Goal: Transaction & Acquisition: Purchase product/service

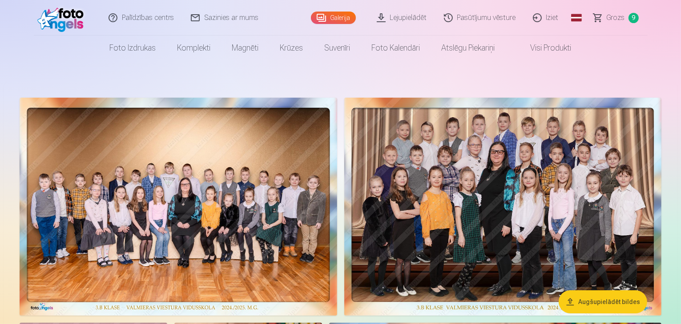
click at [614, 18] on span "Grozs" at bounding box center [615, 17] width 18 height 11
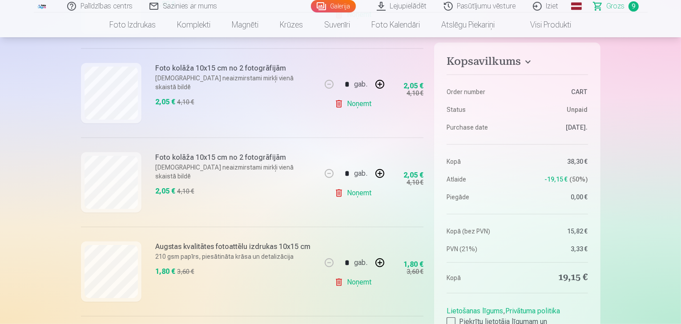
scroll to position [446, 0]
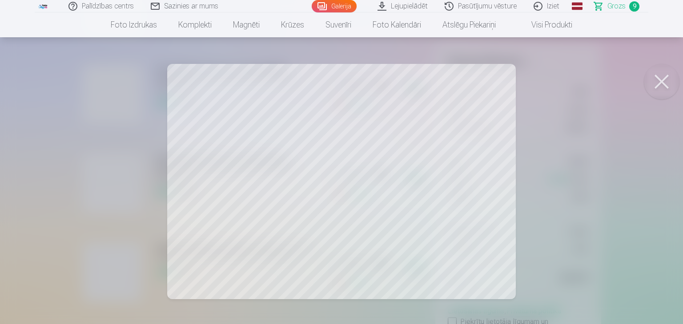
click at [661, 80] on button at bounding box center [662, 82] width 36 height 36
click at [654, 82] on button at bounding box center [662, 82] width 36 height 36
click at [662, 77] on button at bounding box center [662, 82] width 36 height 36
click at [656, 83] on button at bounding box center [662, 82] width 36 height 36
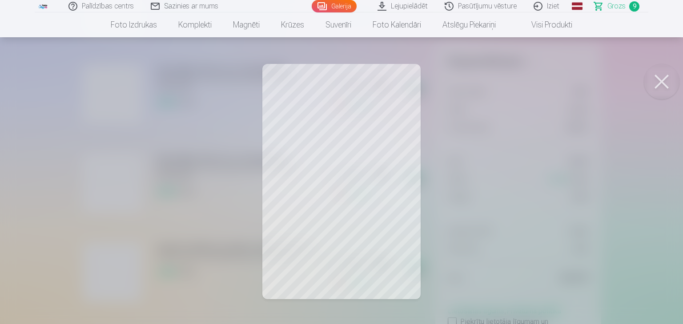
click at [659, 75] on button at bounding box center [662, 82] width 36 height 36
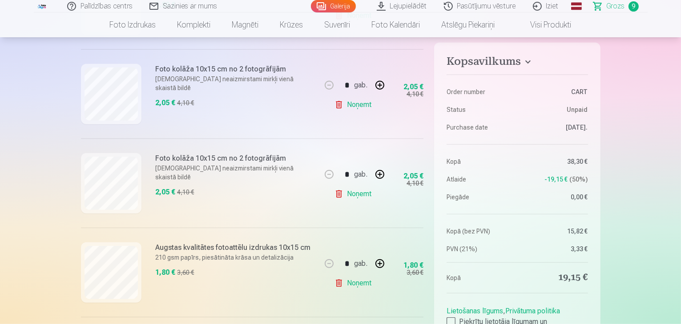
click at [361, 284] on link "Noņemt" at bounding box center [354, 284] width 40 height 18
type input "*"
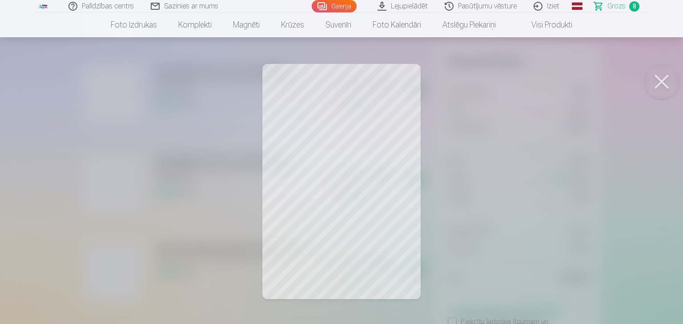
click at [661, 78] on button at bounding box center [662, 82] width 36 height 36
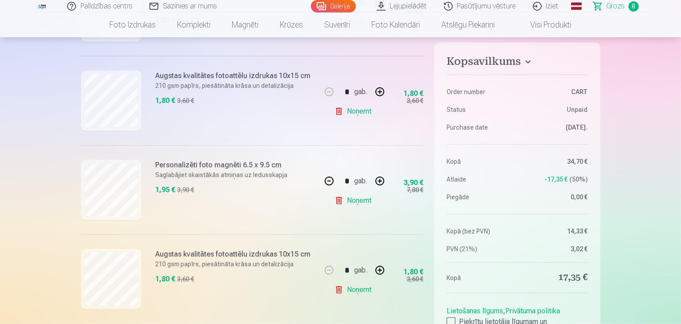
scroll to position [618, 0]
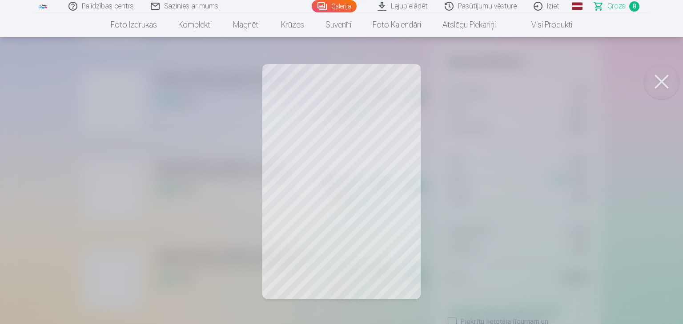
click at [655, 88] on button at bounding box center [662, 82] width 36 height 36
click at [665, 82] on button at bounding box center [662, 82] width 36 height 36
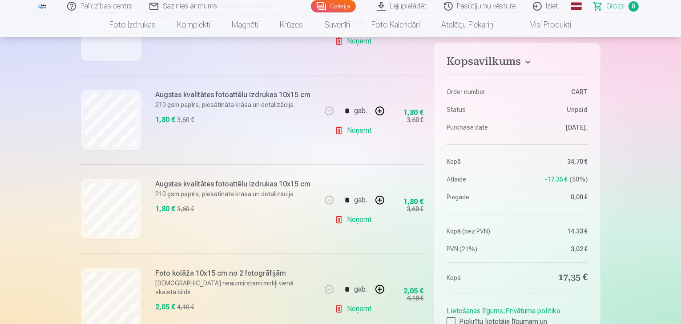
scroll to position [243, 0]
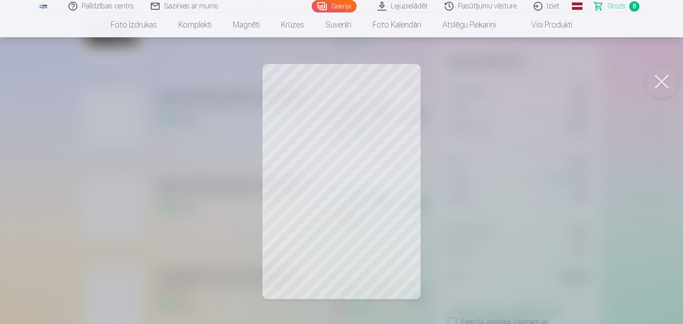
click at [659, 80] on button at bounding box center [662, 82] width 36 height 36
click at [658, 74] on button at bounding box center [662, 82] width 36 height 36
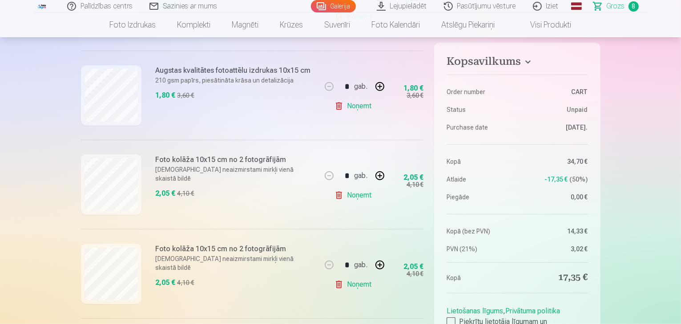
scroll to position [356, 0]
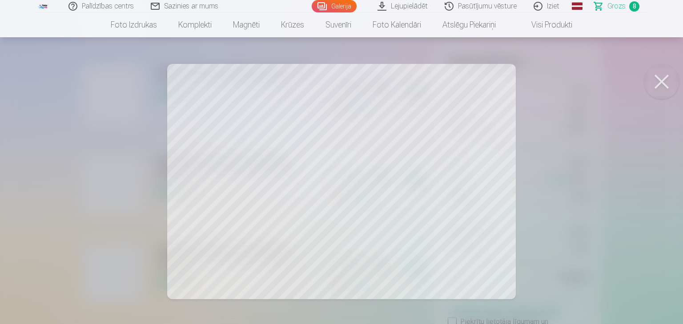
click at [654, 81] on button at bounding box center [662, 82] width 36 height 36
click at [660, 82] on button at bounding box center [662, 82] width 36 height 36
click at [663, 86] on button at bounding box center [662, 82] width 36 height 36
click at [663, 76] on button at bounding box center [662, 82] width 36 height 36
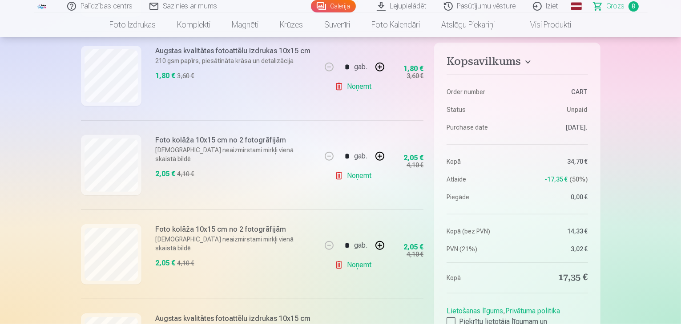
scroll to position [384, 0]
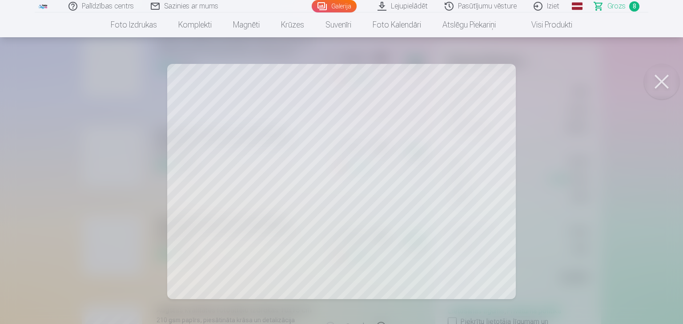
click at [659, 80] on button at bounding box center [662, 82] width 36 height 36
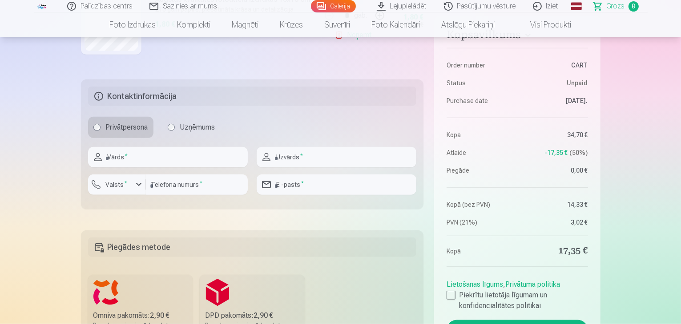
scroll to position [865, 0]
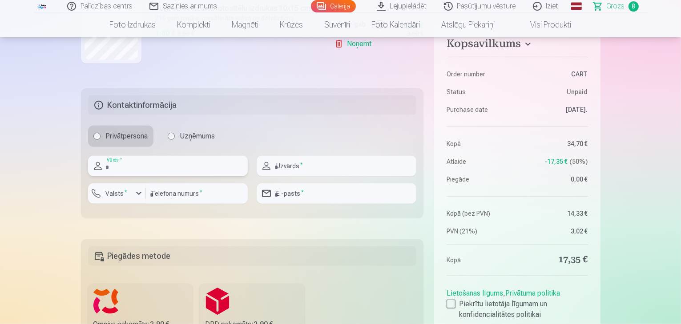
click at [176, 166] on input "text" at bounding box center [168, 166] width 160 height 20
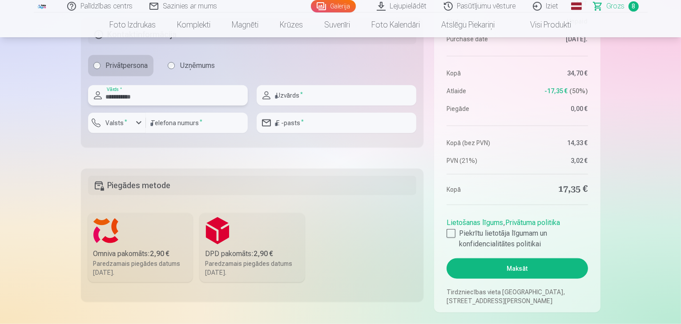
scroll to position [925, 0]
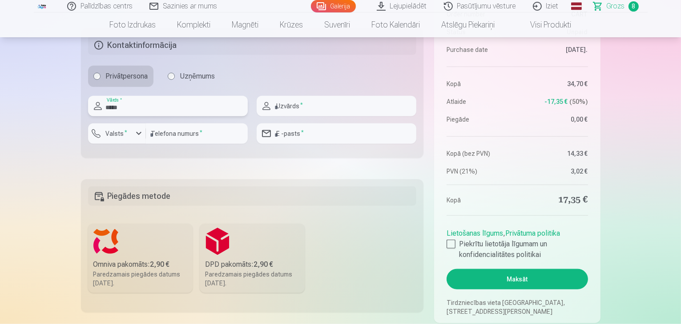
type input "****"
click at [322, 105] on input "text" at bounding box center [336, 106] width 160 height 20
type input "*"
type input "******"
click at [140, 132] on div "button" at bounding box center [138, 133] width 11 height 11
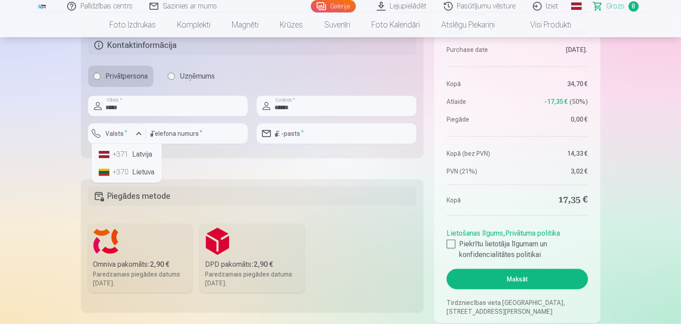
click at [140, 157] on li "+371 Latvija" at bounding box center [126, 155] width 63 height 18
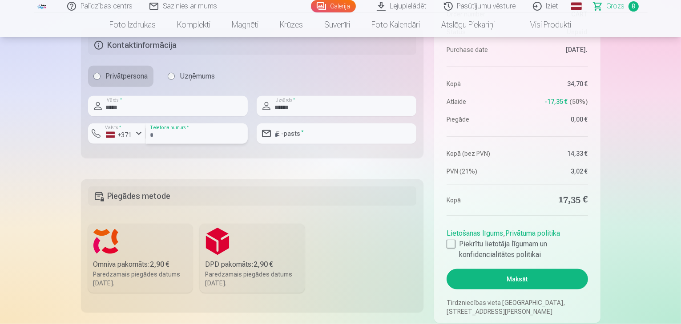
click at [185, 130] on input "number" at bounding box center [197, 134] width 102 height 20
type input "********"
type input "*"
type input "**********"
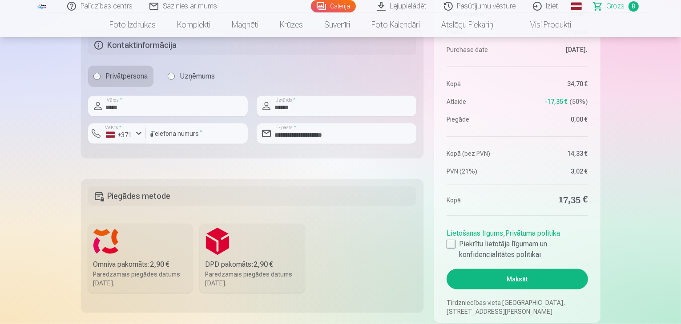
click at [354, 260] on fieldset "Piegādes metode Omniva pakomāts : 2,90 € Paredzamais piegādes datums 13.09.2025…" at bounding box center [252, 246] width 343 height 133
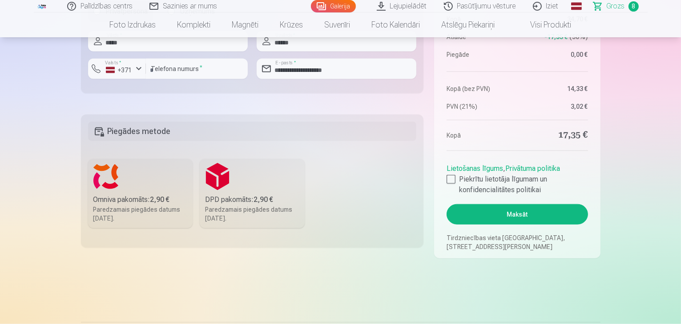
scroll to position [989, 0]
click at [450, 176] on div at bounding box center [450, 180] width 9 height 9
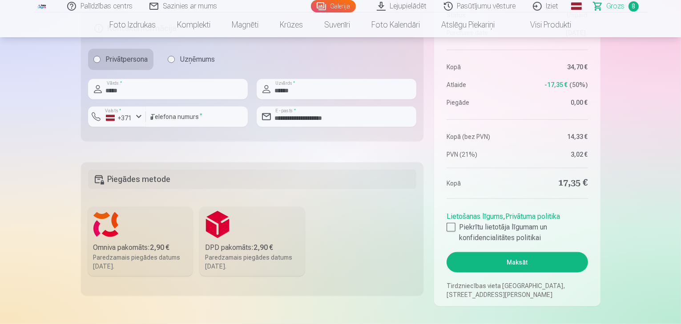
scroll to position [941, 0]
click at [123, 232] on label "Omniva pakomāts : 2,90 € Paredzamais piegādes datums 13.09.2025." at bounding box center [140, 242] width 105 height 69
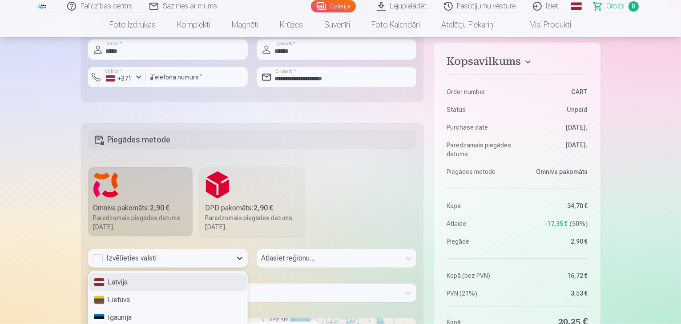
scroll to position [989, 0]
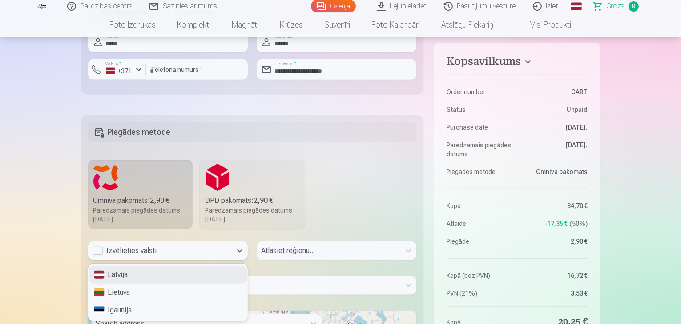
drag, startPoint x: 234, startPoint y: 255, endPoint x: 182, endPoint y: 274, distance: 55.4
click at [182, 274] on div "Latvija" at bounding box center [167, 275] width 159 height 18
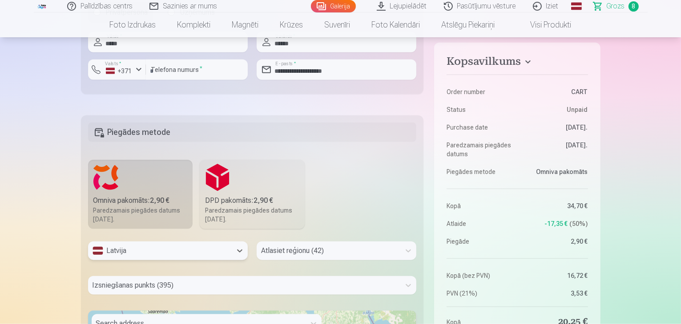
scroll to position [1065, 0]
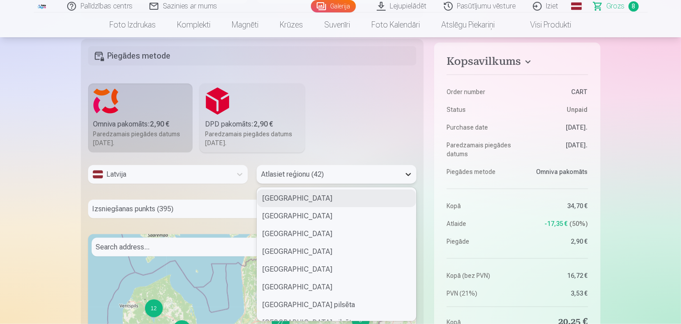
click at [405, 171] on icon at bounding box center [408, 174] width 9 height 9
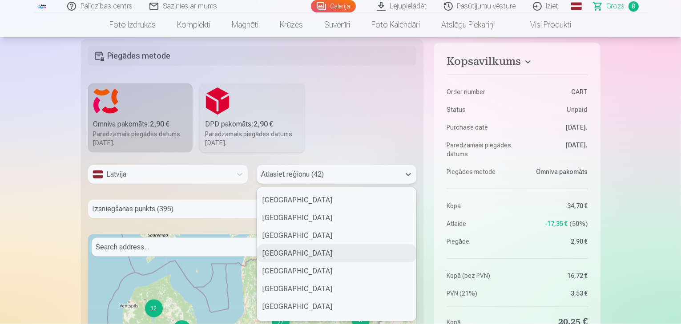
scroll to position [526, 0]
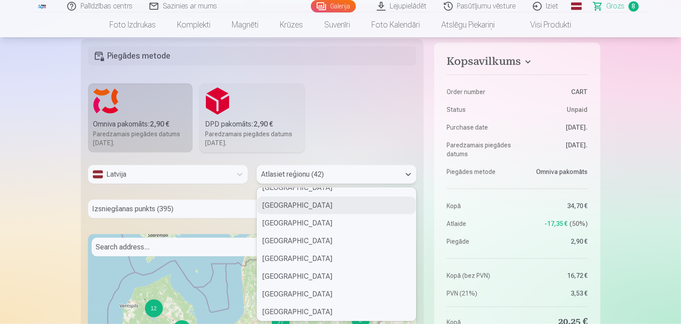
click at [304, 199] on div "Valmieras novads" at bounding box center [336, 206] width 159 height 18
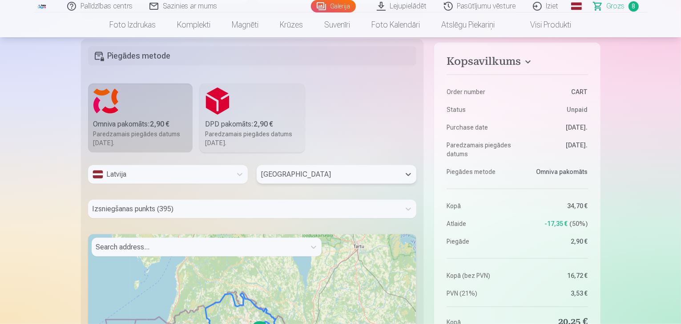
click at [192, 208] on div "Izsniegšanas punkts (395)" at bounding box center [252, 209] width 328 height 19
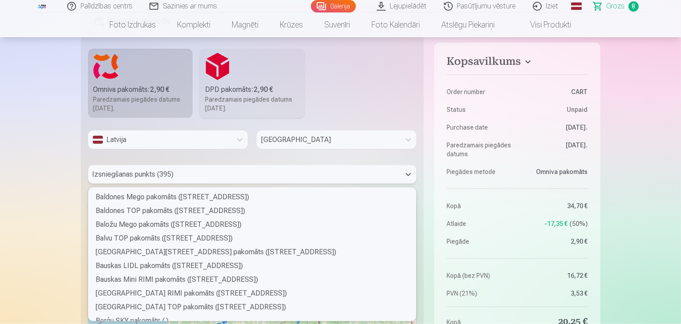
scroll to position [167, 0]
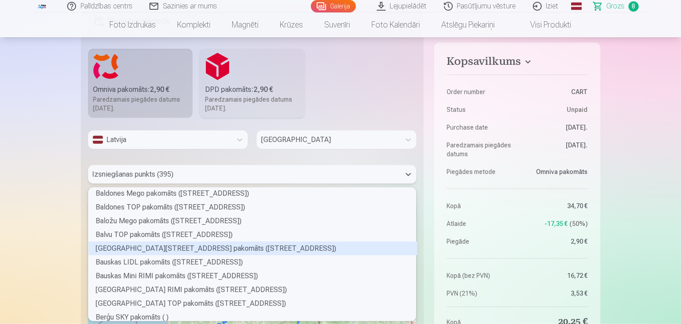
click at [289, 242] on div "Balvu Tautas ielas 1 pakomāts (Tautas iela 1)" at bounding box center [252, 249] width 328 height 14
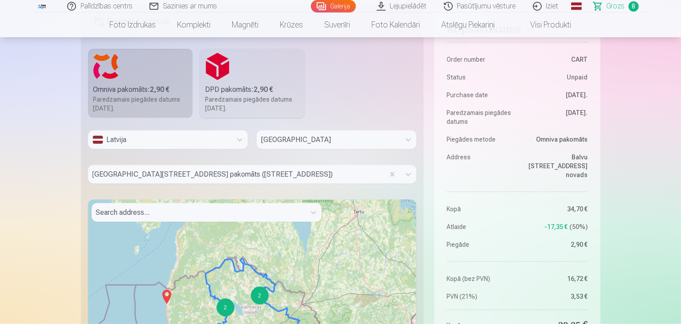
scroll to position [1162, 0]
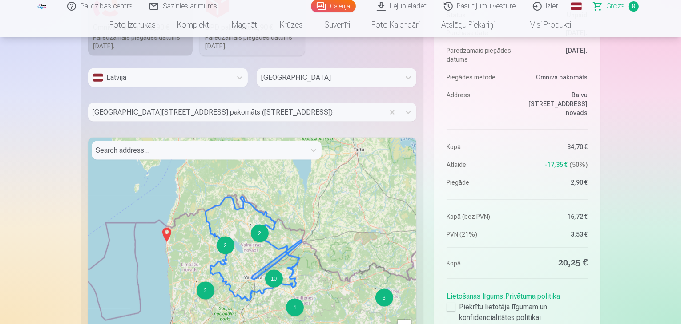
click at [276, 276] on div "10" at bounding box center [274, 279] width 18 height 18
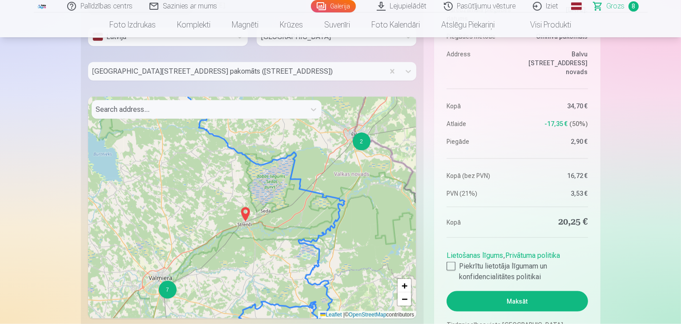
scroll to position [1212, 0]
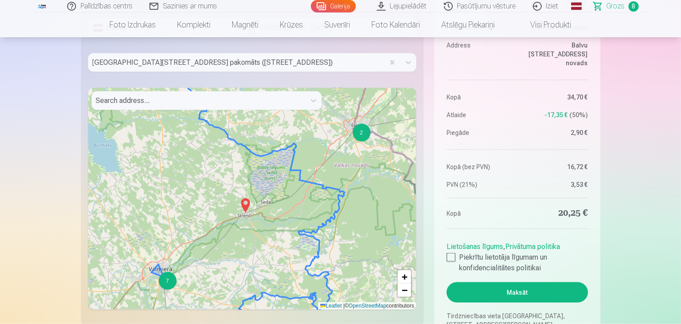
click at [171, 284] on div "7" at bounding box center [168, 281] width 18 height 18
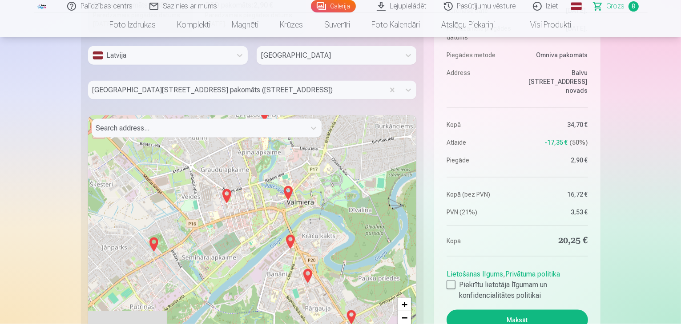
scroll to position [1185, 0]
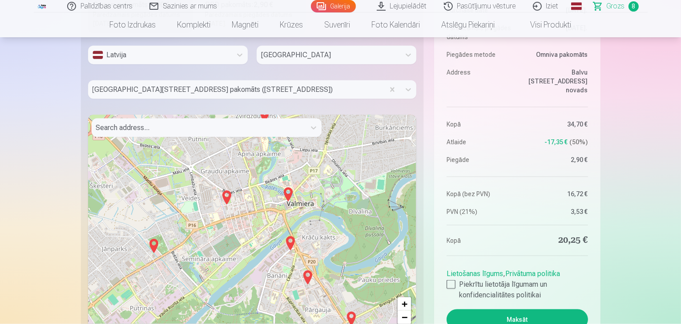
click at [266, 114] on img at bounding box center [264, 115] width 14 height 21
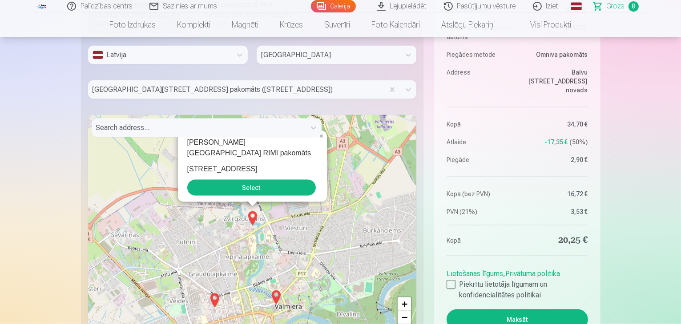
click at [252, 214] on img at bounding box center [252, 218] width 14 height 21
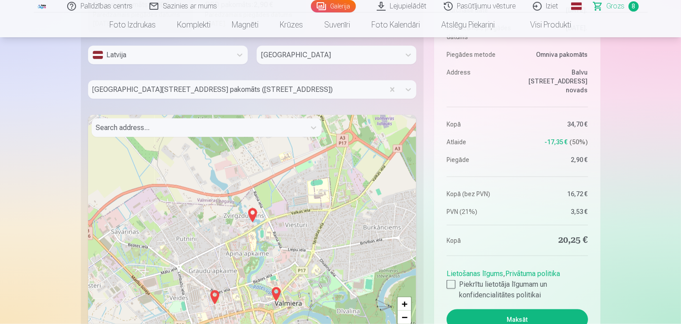
click at [252, 214] on img at bounding box center [252, 215] width 14 height 21
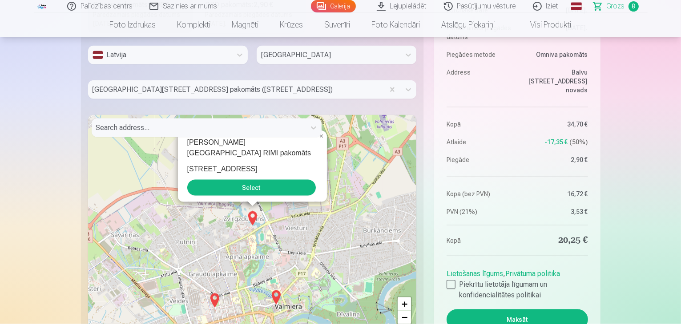
click at [236, 188] on button "Select" at bounding box center [251, 188] width 128 height 16
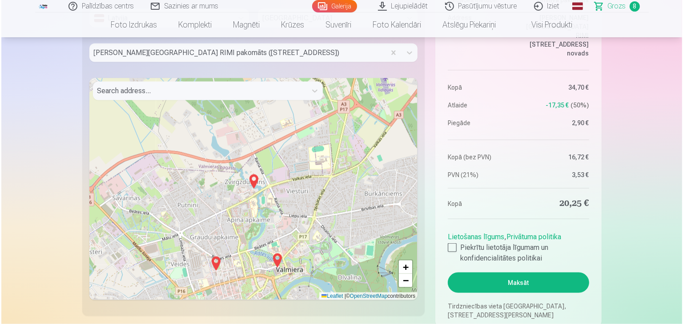
scroll to position [1359, 0]
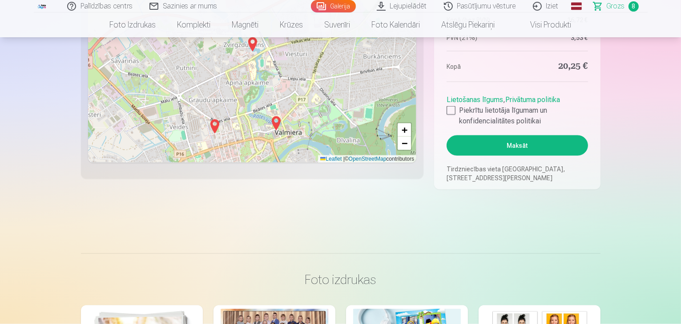
click at [505, 143] on button "Maksāt" at bounding box center [516, 146] width 141 height 20
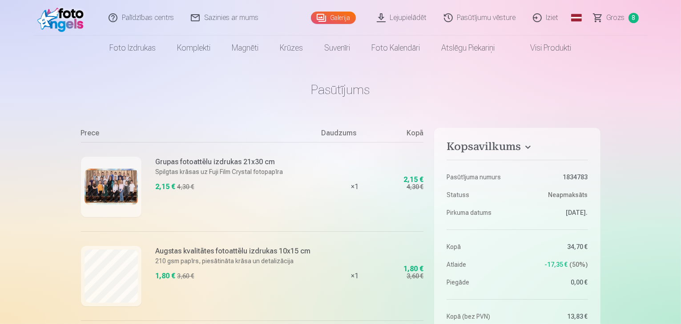
click at [539, 47] on link "Visi produkti" at bounding box center [543, 48] width 76 height 25
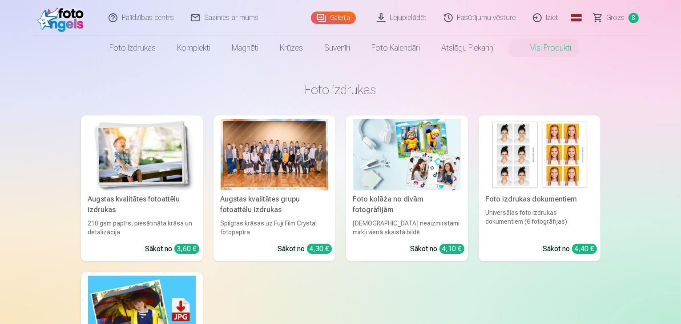
drag, startPoint x: 546, startPoint y: 18, endPoint x: 541, endPoint y: 17, distance: 5.0
click at [541, 17] on link "Iziet" at bounding box center [546, 18] width 43 height 36
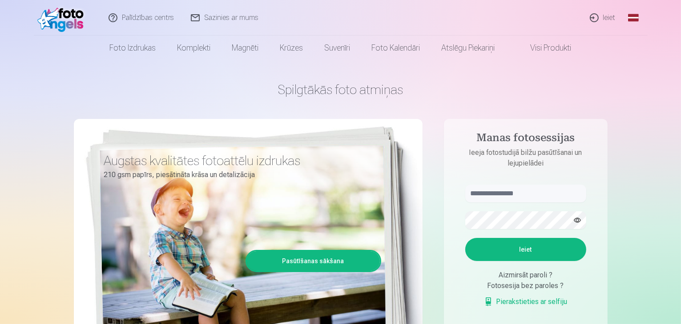
click at [607, 16] on link "Ieiet" at bounding box center [602, 18] width 43 height 36
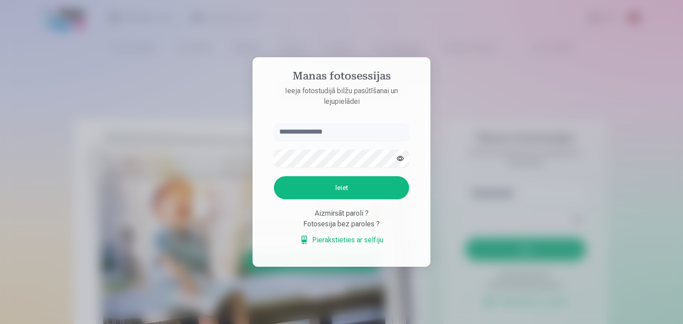
click at [352, 129] on input "text" at bounding box center [341, 132] width 135 height 18
type input "**********"
click at [320, 185] on button "Ieiet" at bounding box center [341, 187] width 135 height 23
